Goal: Book appointment/travel/reservation

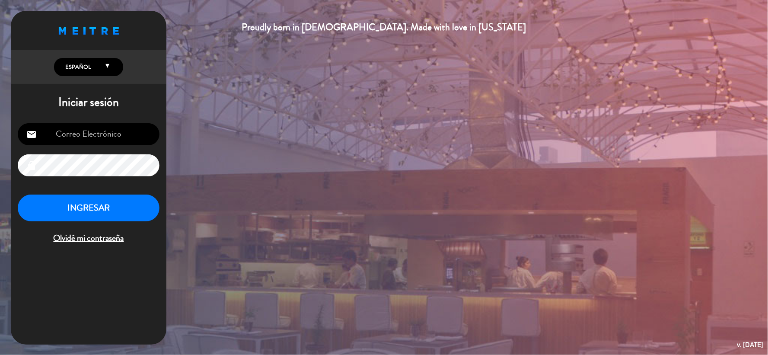
type input "[EMAIL_ADDRESS][DOMAIN_NAME]"
click at [115, 209] on button "INGRESAR" at bounding box center [89, 208] width 142 height 27
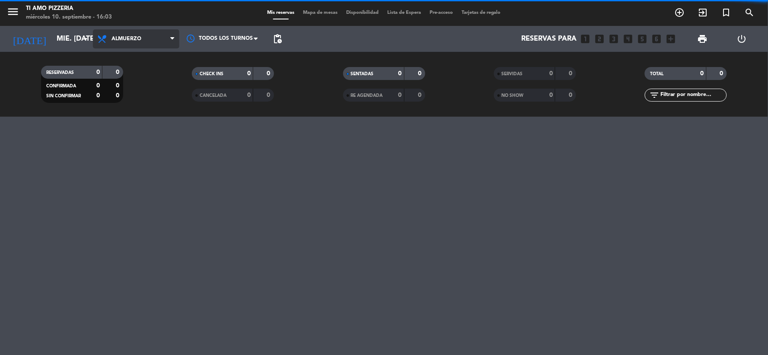
click at [160, 32] on span "Almuerzo" at bounding box center [136, 38] width 86 height 19
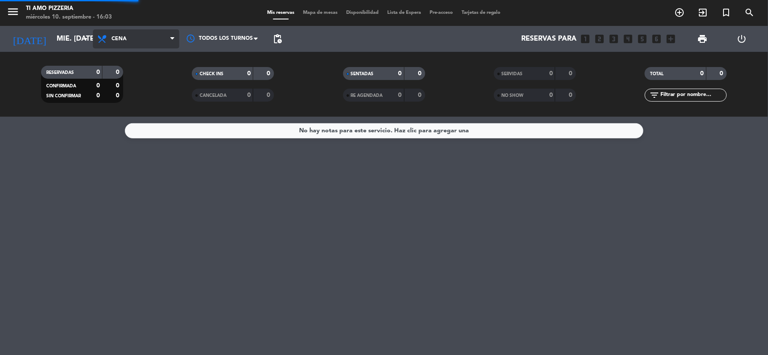
click at [161, 91] on div "menu TI AMO PIZZERIA miércoles 10. septiembre - 16:03 Mis reservas Mapa de mesa…" at bounding box center [384, 58] width 768 height 117
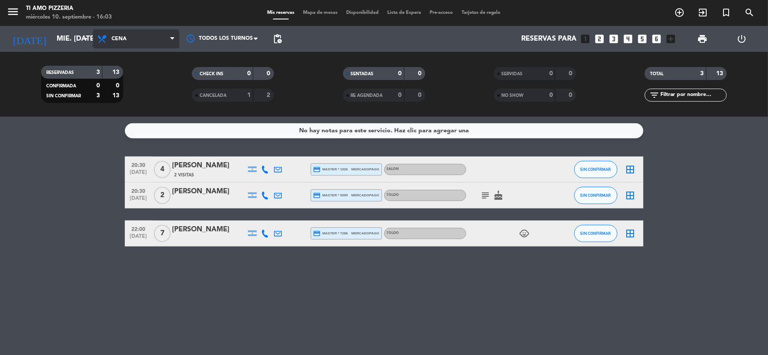
click at [129, 42] on span "Cena" at bounding box center [136, 38] width 86 height 19
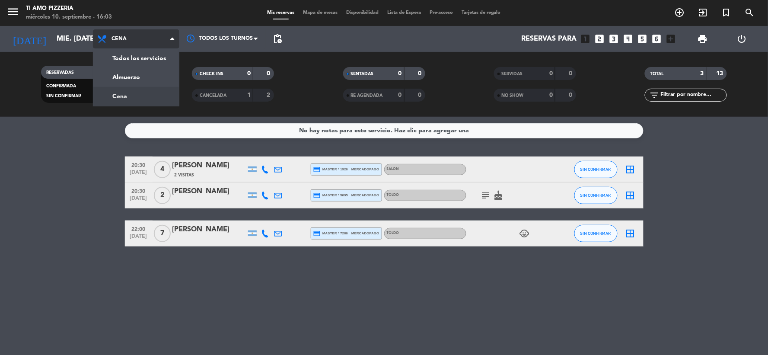
click at [129, 42] on span "Cena" at bounding box center [136, 38] width 86 height 19
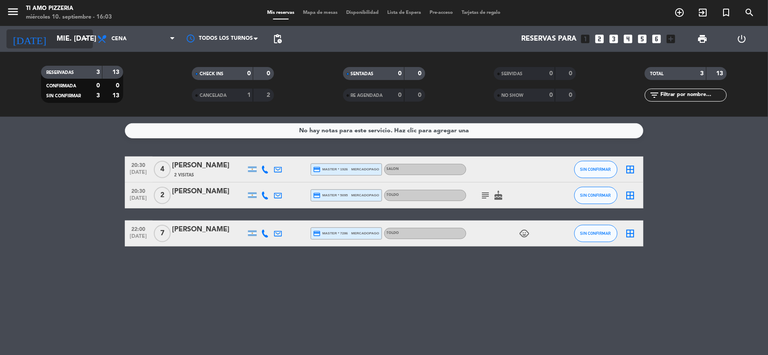
click at [55, 42] on input "mié. [DATE]" at bounding box center [98, 39] width 92 height 17
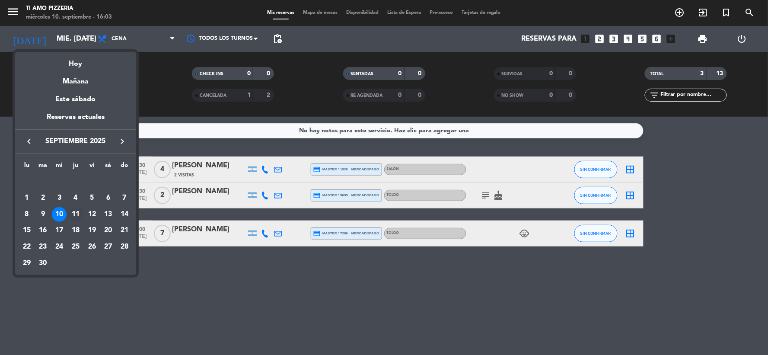
click at [77, 208] on div "11" at bounding box center [75, 214] width 15 height 15
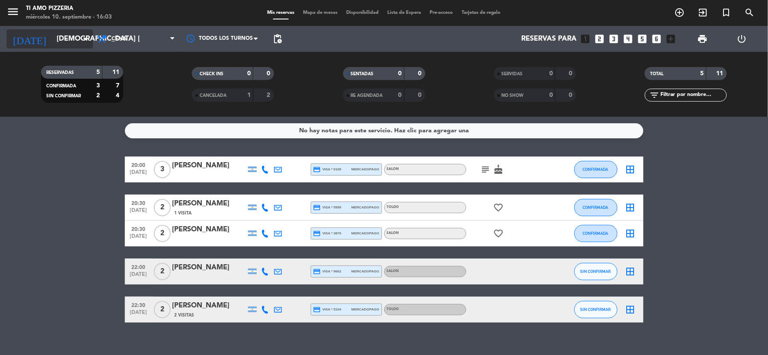
click at [52, 36] on input "[DEMOGRAPHIC_DATA] [DATE]" at bounding box center [98, 39] width 92 height 17
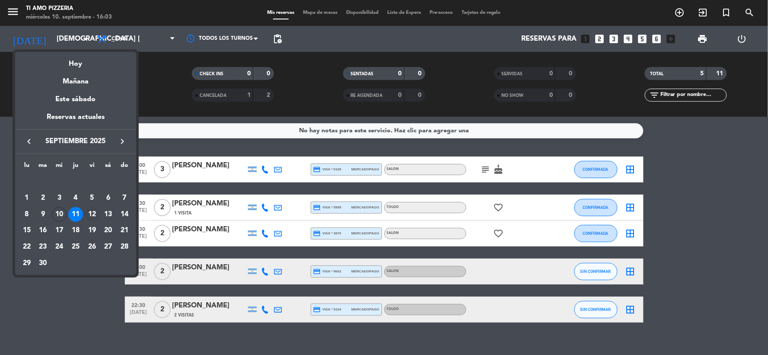
click at [94, 214] on div "12" at bounding box center [92, 214] width 15 height 15
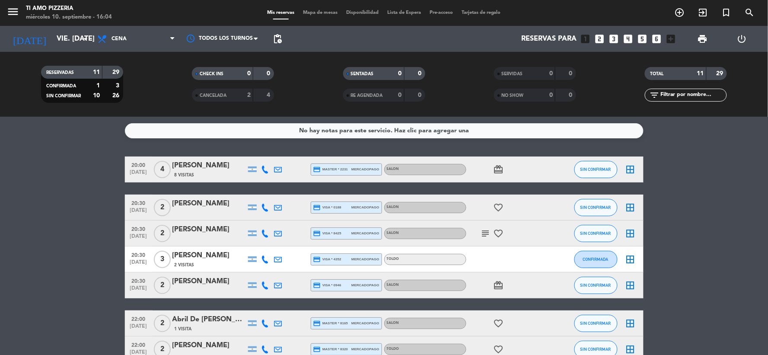
click at [63, 59] on div "menu TI AMO PIZZERIA miércoles 10. septiembre - 16:04 Mis reservas Mapa de mesa…" at bounding box center [384, 58] width 768 height 117
click at [64, 48] on div "[DATE] vie. [DATE] arrow_drop_down" at bounding box center [49, 38] width 86 height 19
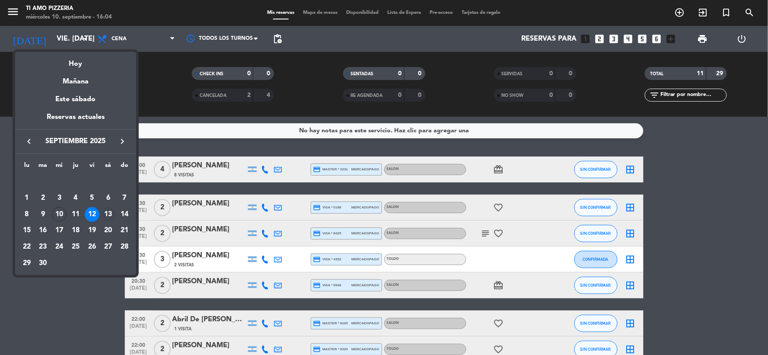
click at [109, 210] on div "13" at bounding box center [108, 214] width 15 height 15
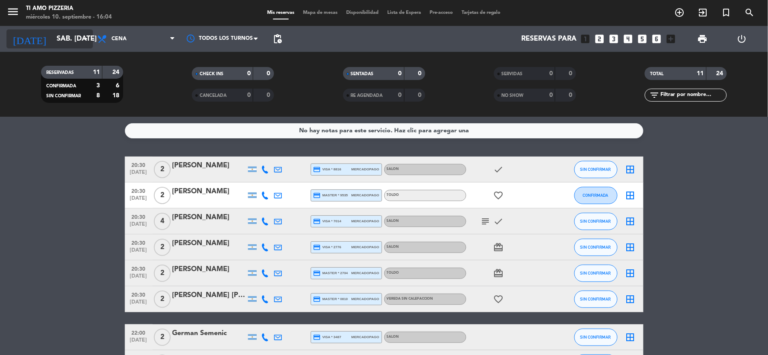
click at [52, 37] on input "sáb. [DATE]" at bounding box center [98, 39] width 92 height 17
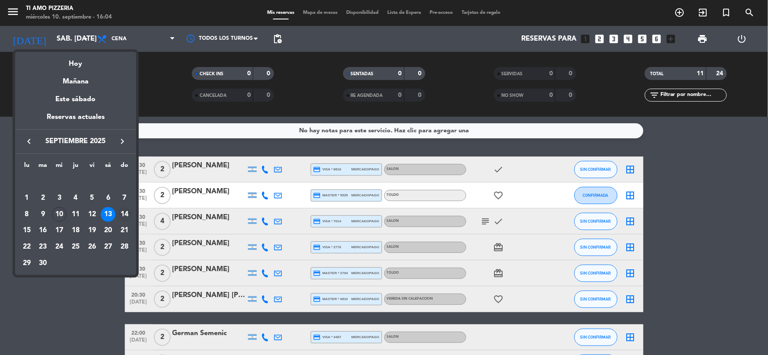
click at [122, 214] on div "14" at bounding box center [124, 214] width 15 height 15
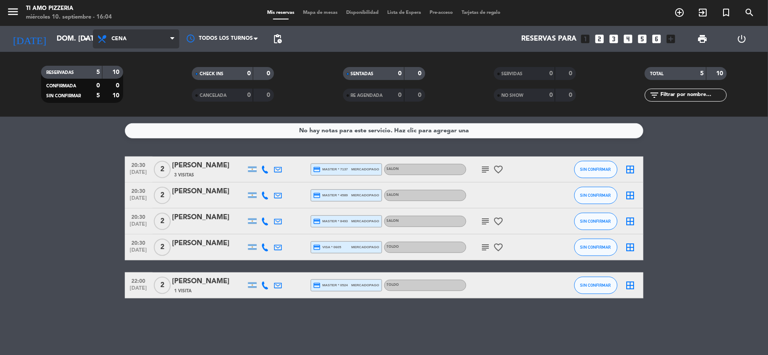
click at [112, 42] on span "Cena" at bounding box center [119, 39] width 15 height 6
click at [122, 79] on div "menu TI AMO PIZZERIA miércoles 10. septiembre - 16:04 Mis reservas Mapa de mesa…" at bounding box center [384, 58] width 768 height 117
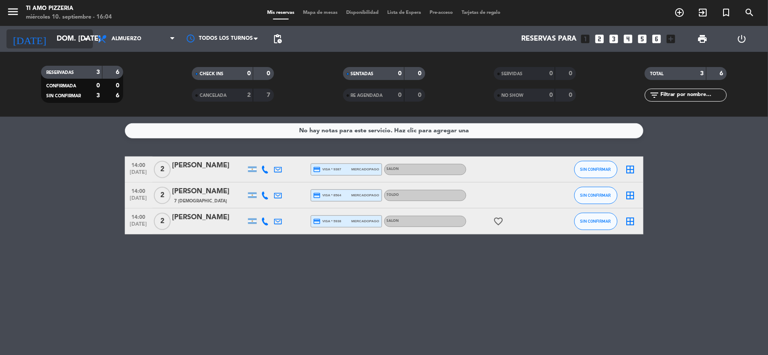
click at [54, 43] on input "dom. [DATE]" at bounding box center [98, 39] width 92 height 17
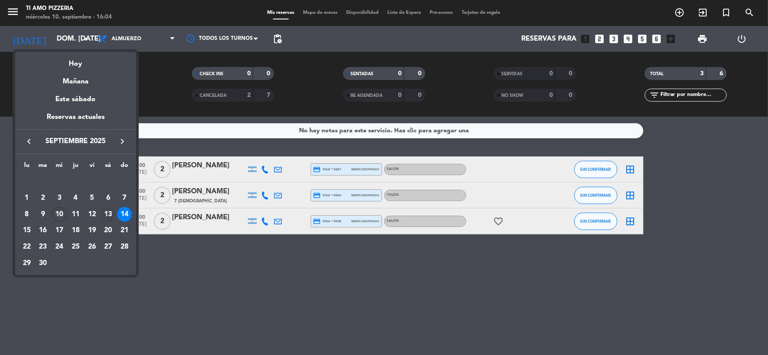
click at [102, 211] on div "13" at bounding box center [108, 214] width 15 height 15
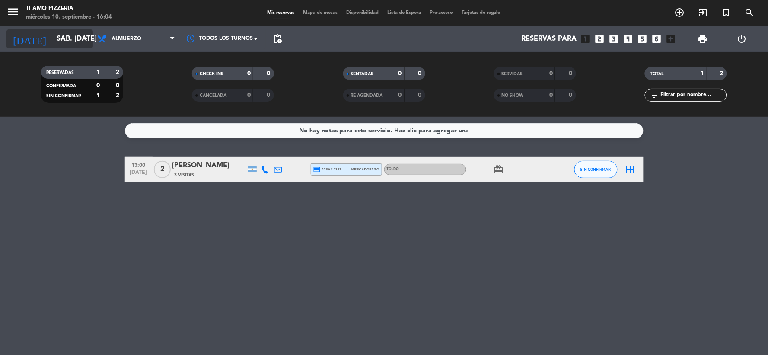
click at [53, 35] on input "sáb. [DATE]" at bounding box center [98, 39] width 92 height 17
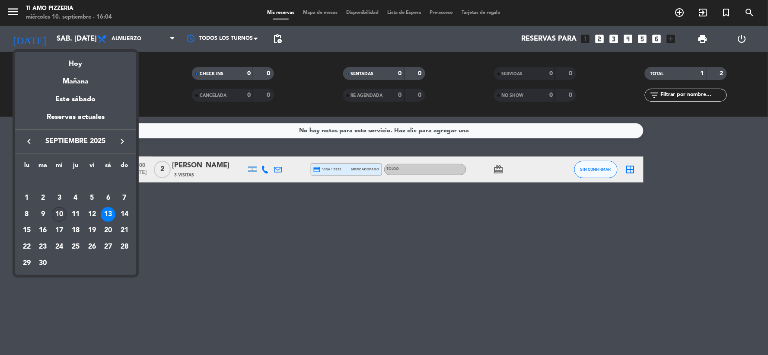
click at [65, 209] on td "10" at bounding box center [59, 214] width 16 height 16
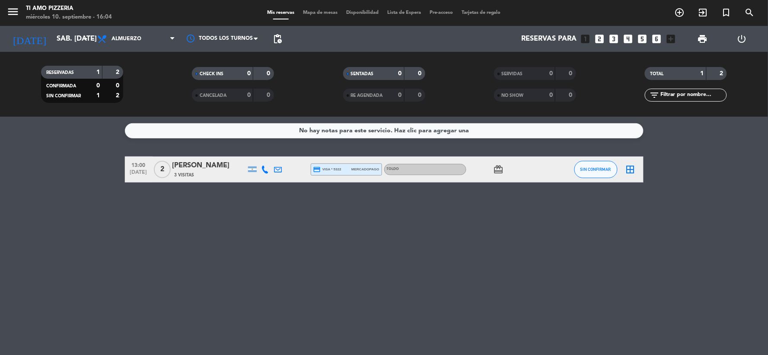
type input "mié. [DATE]"
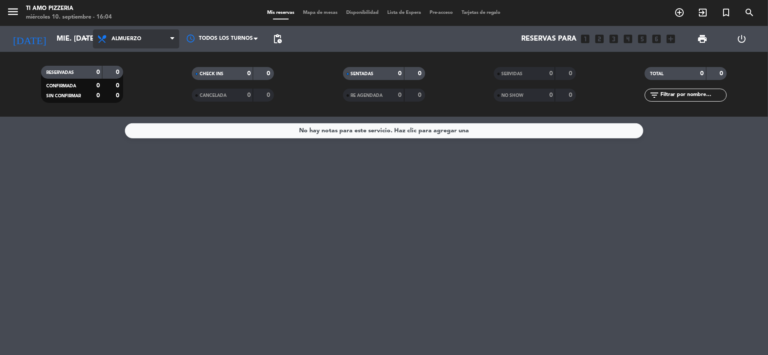
click at [143, 40] on span "Almuerzo" at bounding box center [136, 38] width 86 height 19
drag, startPoint x: 123, startPoint y: 97, endPoint x: 42, endPoint y: 213, distance: 141.5
click at [123, 97] on div "menu TI AMO PIZZERIA miércoles 10. septiembre - 16:04 Mis reservas Mapa de mesa…" at bounding box center [384, 58] width 768 height 117
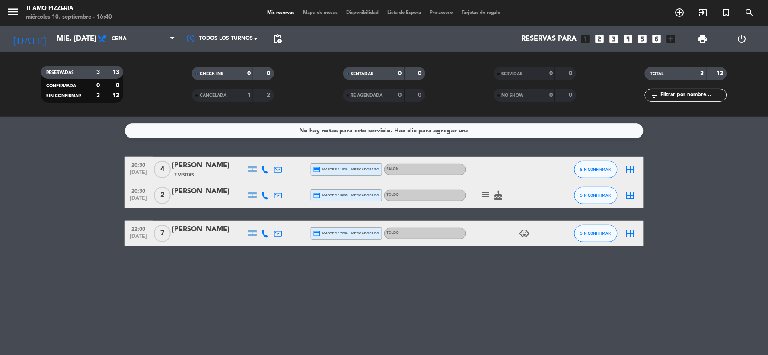
click at [307, 97] on filter-checkbox "CANCELADA 1 2" at bounding box center [232, 95] width 151 height 13
